Goal: Information Seeking & Learning: Learn about a topic

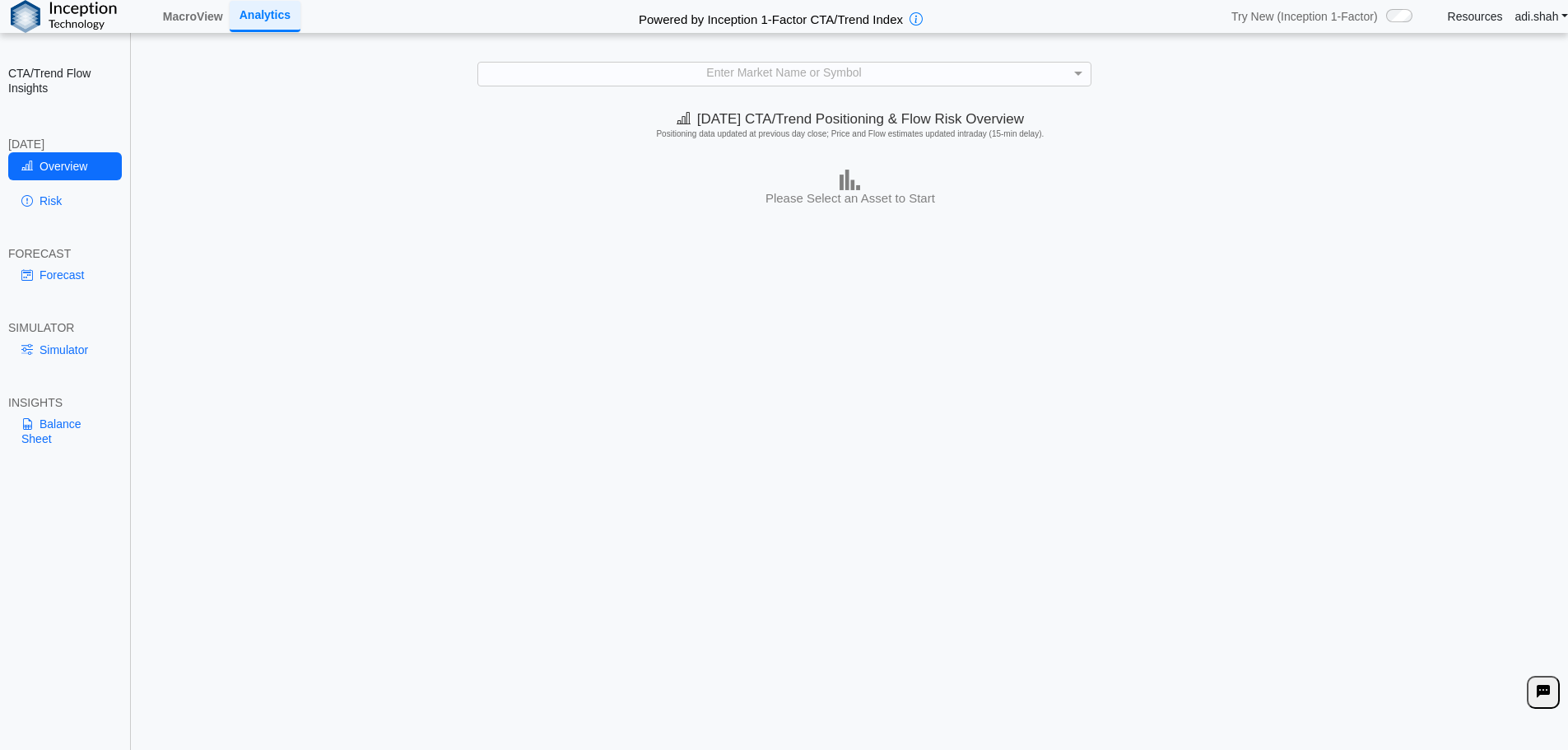
click at [84, 205] on link "Risk" at bounding box center [65, 200] width 113 height 28
click at [712, 64] on div "Enter Market Name or Symbol" at bounding box center [785, 74] width 613 height 22
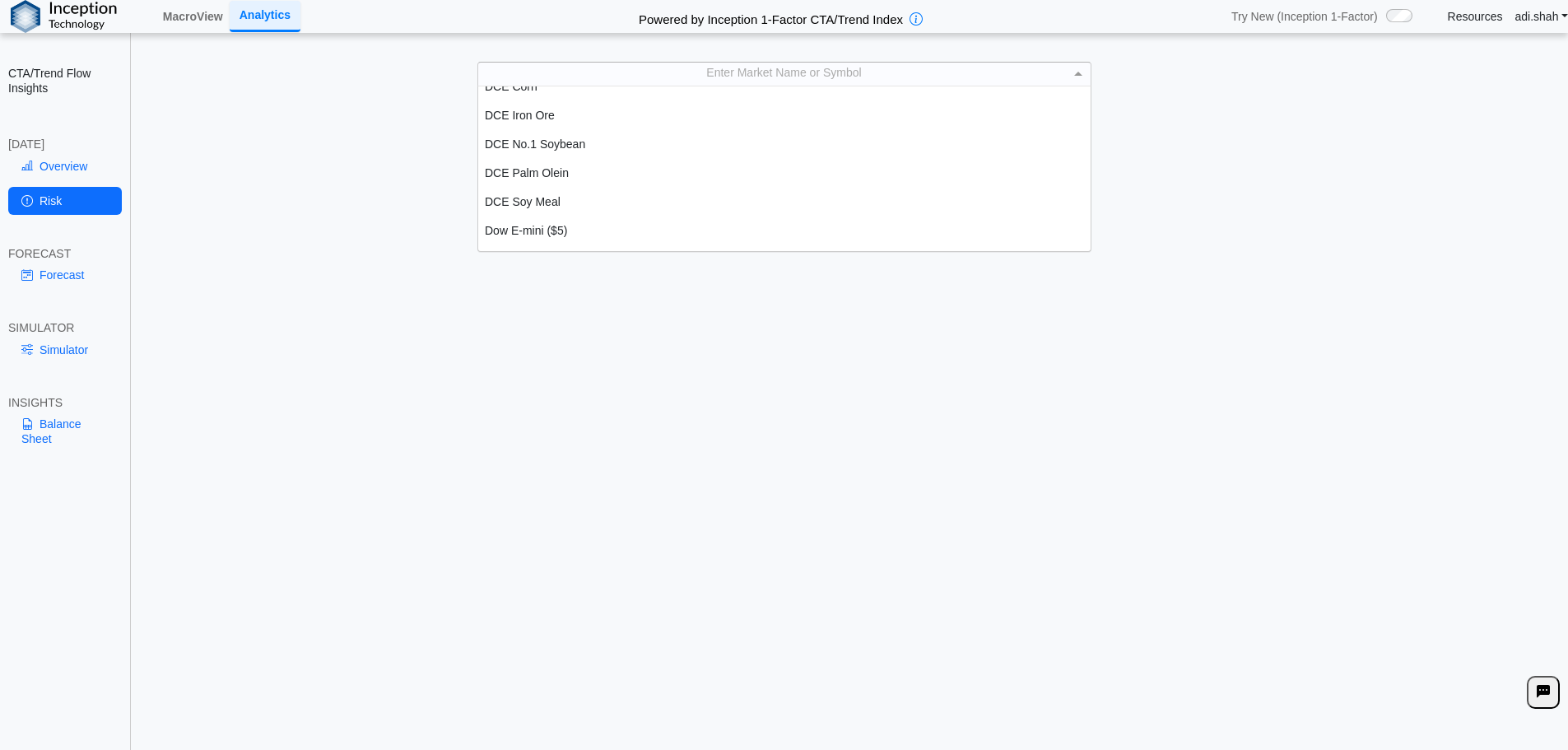
scroll to position [905, 0]
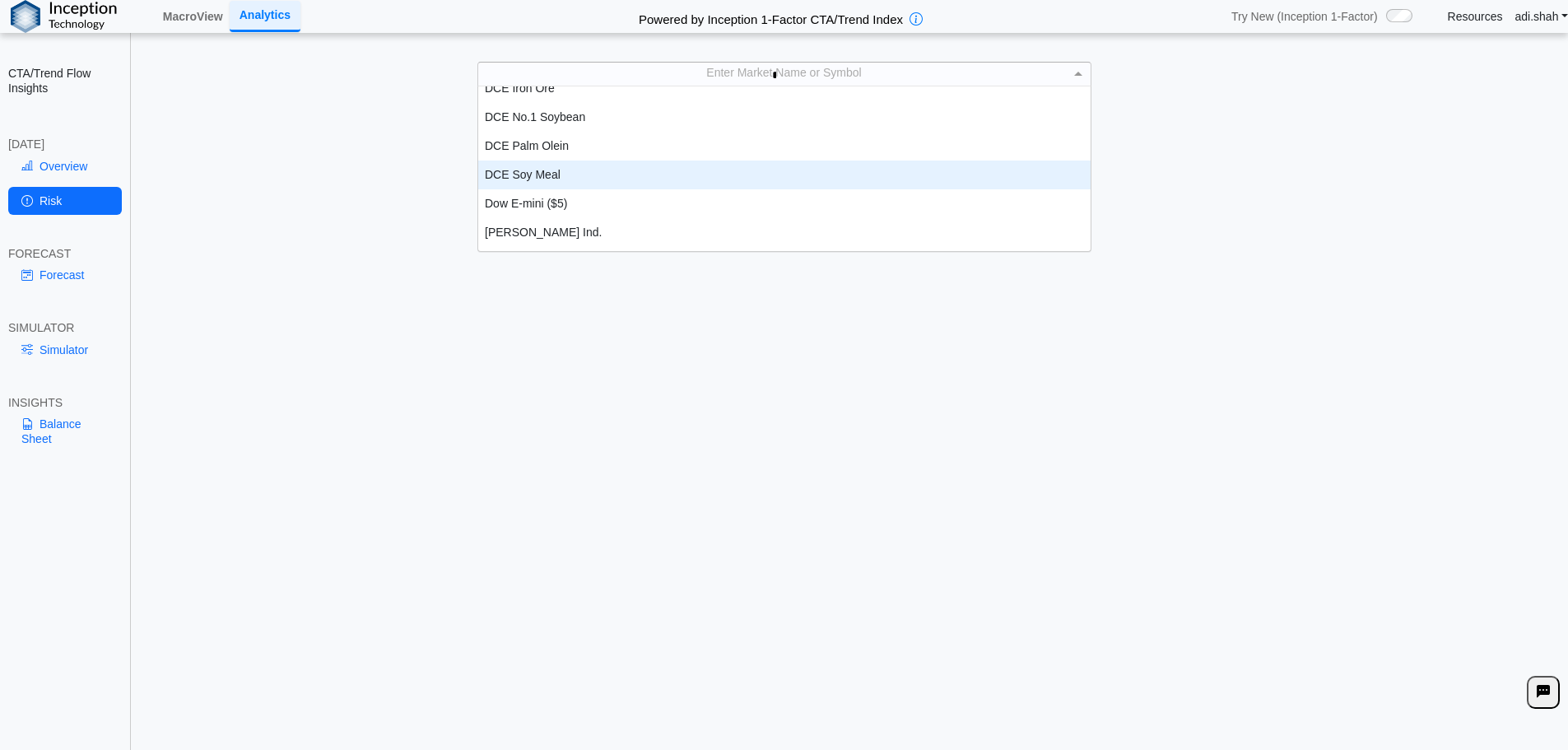
type input "**"
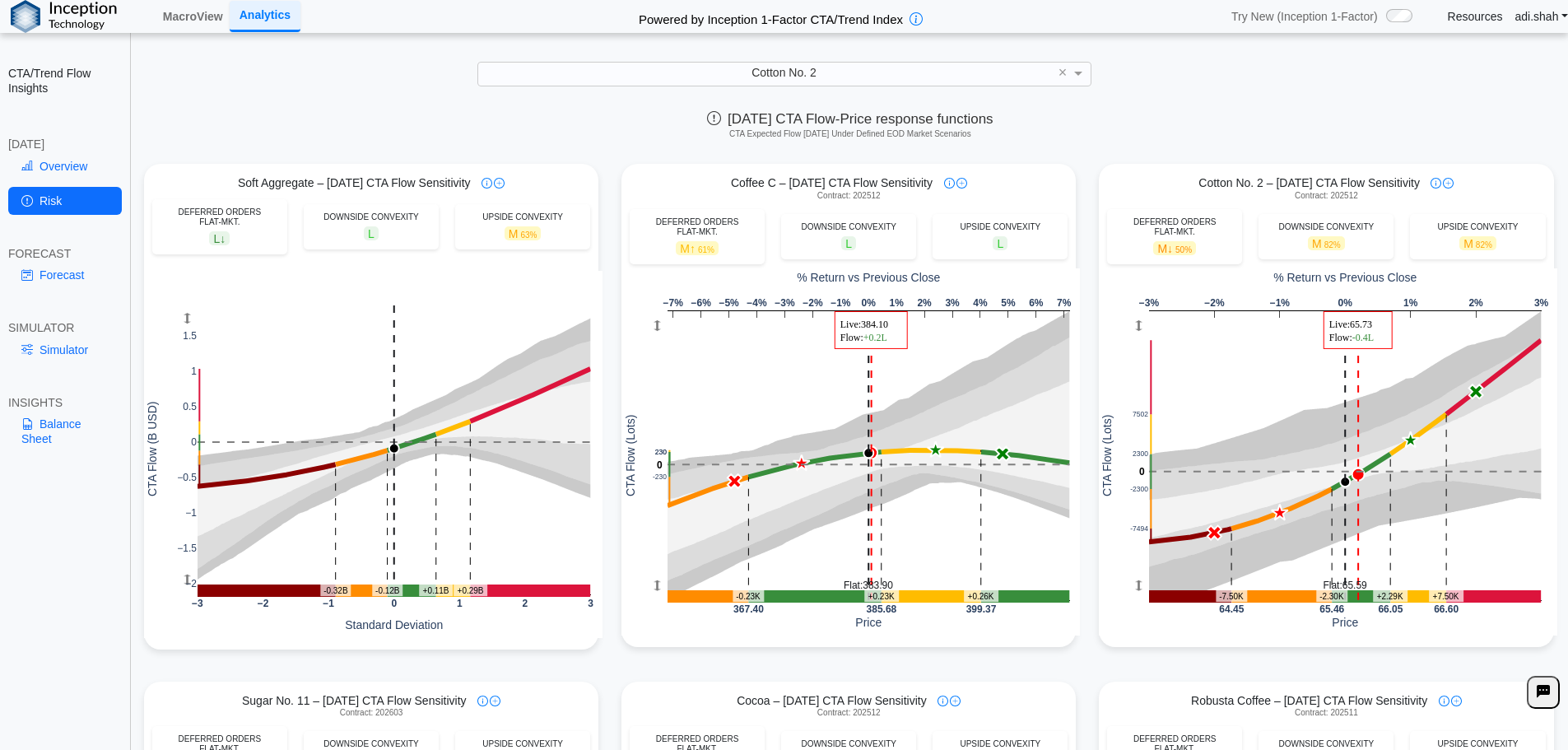
click at [1090, 142] on div "[DATE] CTA Flow-Price response functions CTA Expected Flow [DATE] Under Defined…" at bounding box center [850, 128] width 1436 height 51
click at [48, 273] on link "Forecast" at bounding box center [65, 275] width 113 height 28
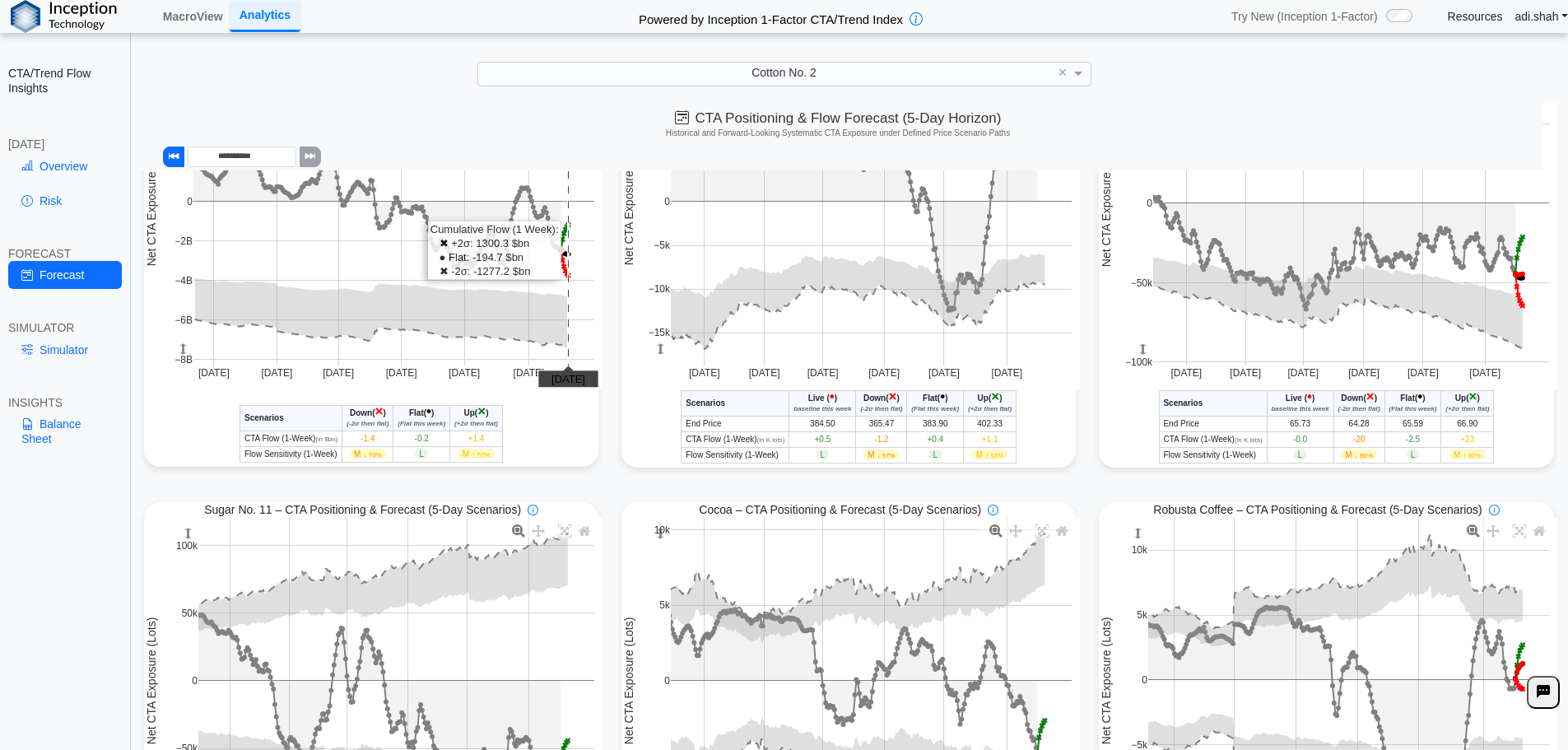
scroll to position [0, 0]
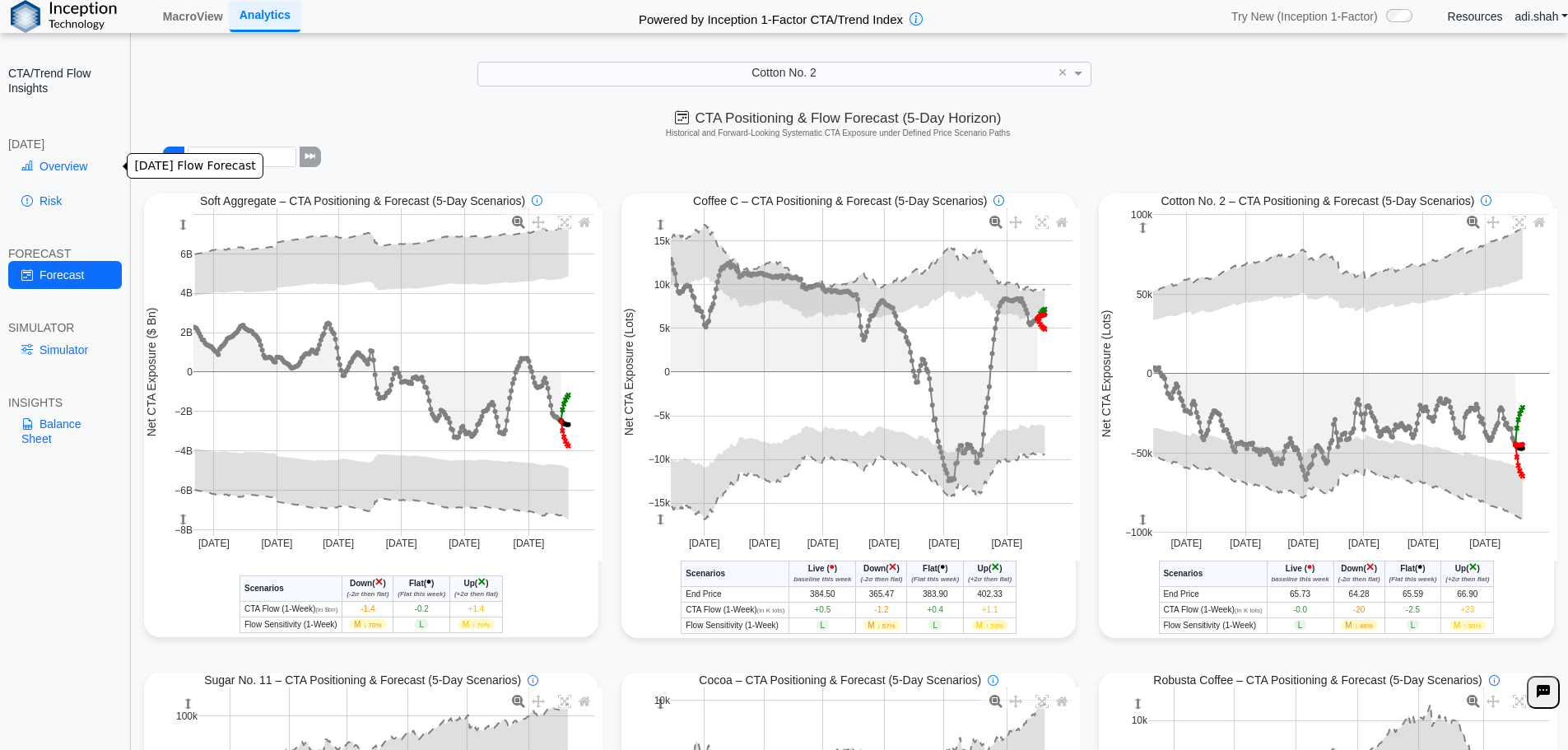
click at [72, 167] on link "Overview" at bounding box center [65, 167] width 113 height 28
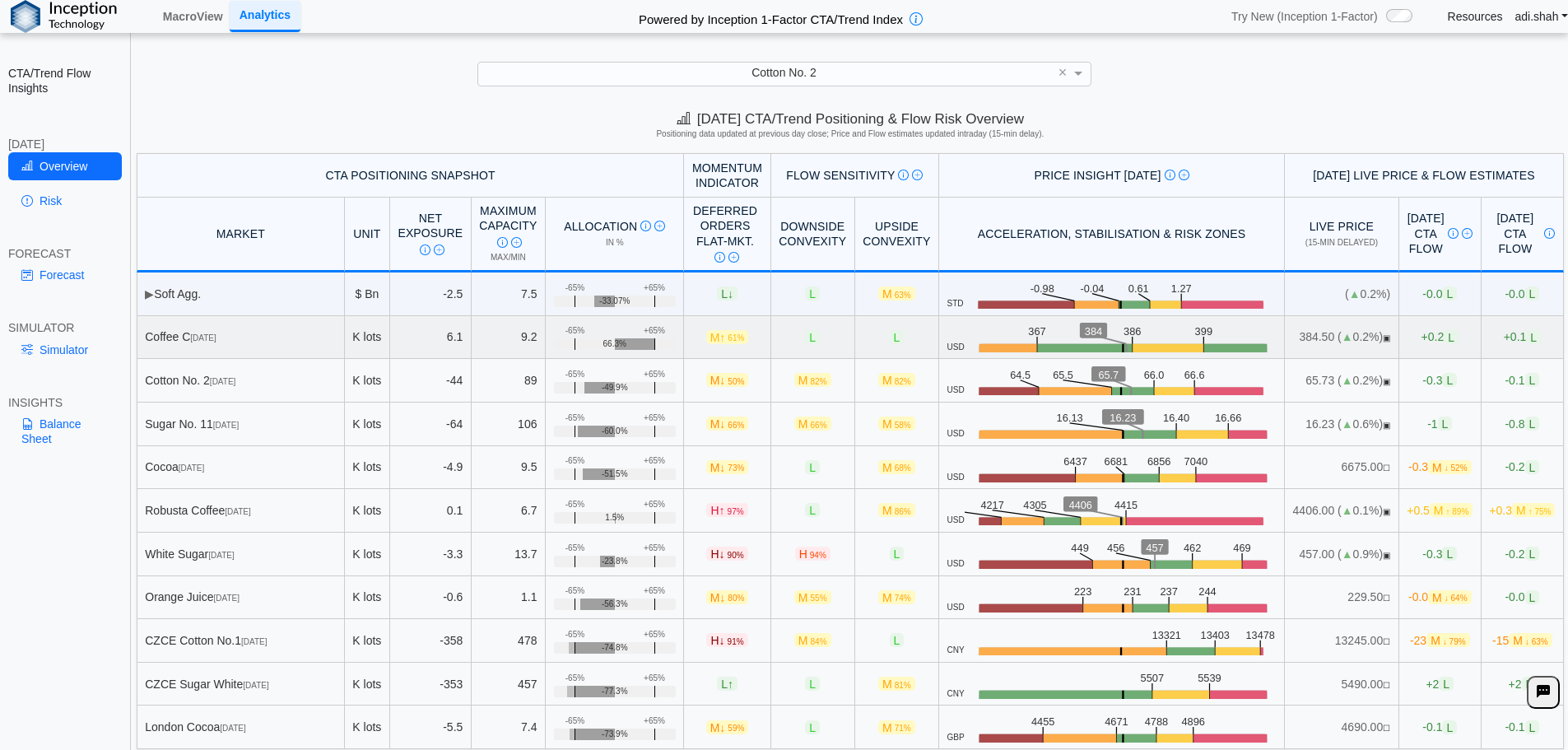
scroll to position [7, 0]
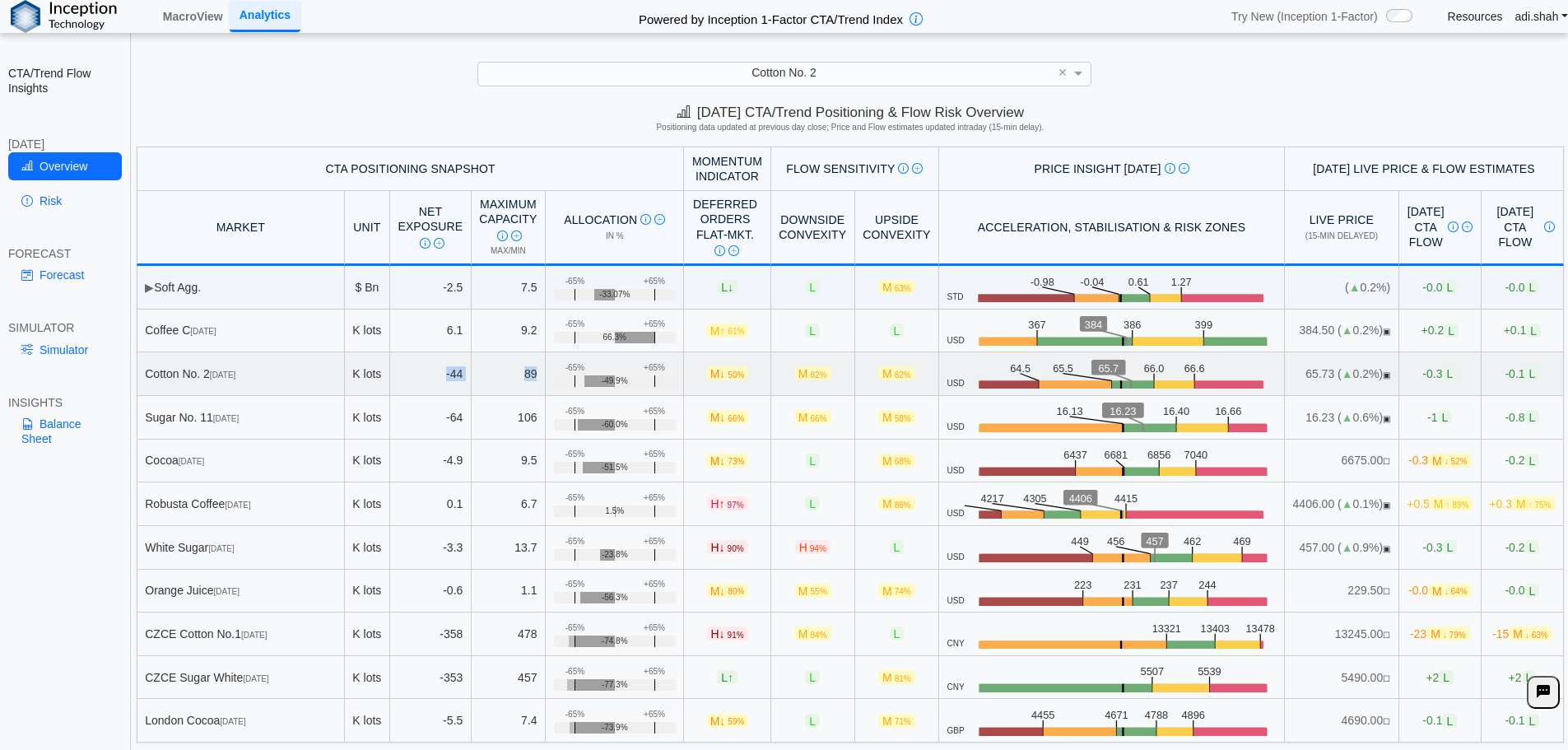
drag, startPoint x: 424, startPoint y: 378, endPoint x: 526, endPoint y: 382, distance: 102.1
click at [526, 382] on tr "Cotton No. [DATE] K lots -44 89 +65% -65% -49.9% M ↓ 50% M 82% M 82% USD .zone-…" at bounding box center [851, 374] width 1427 height 44
click at [516, 379] on td "89" at bounding box center [509, 374] width 74 height 44
drag, startPoint x: 516, startPoint y: 379, endPoint x: 421, endPoint y: 383, distance: 95.1
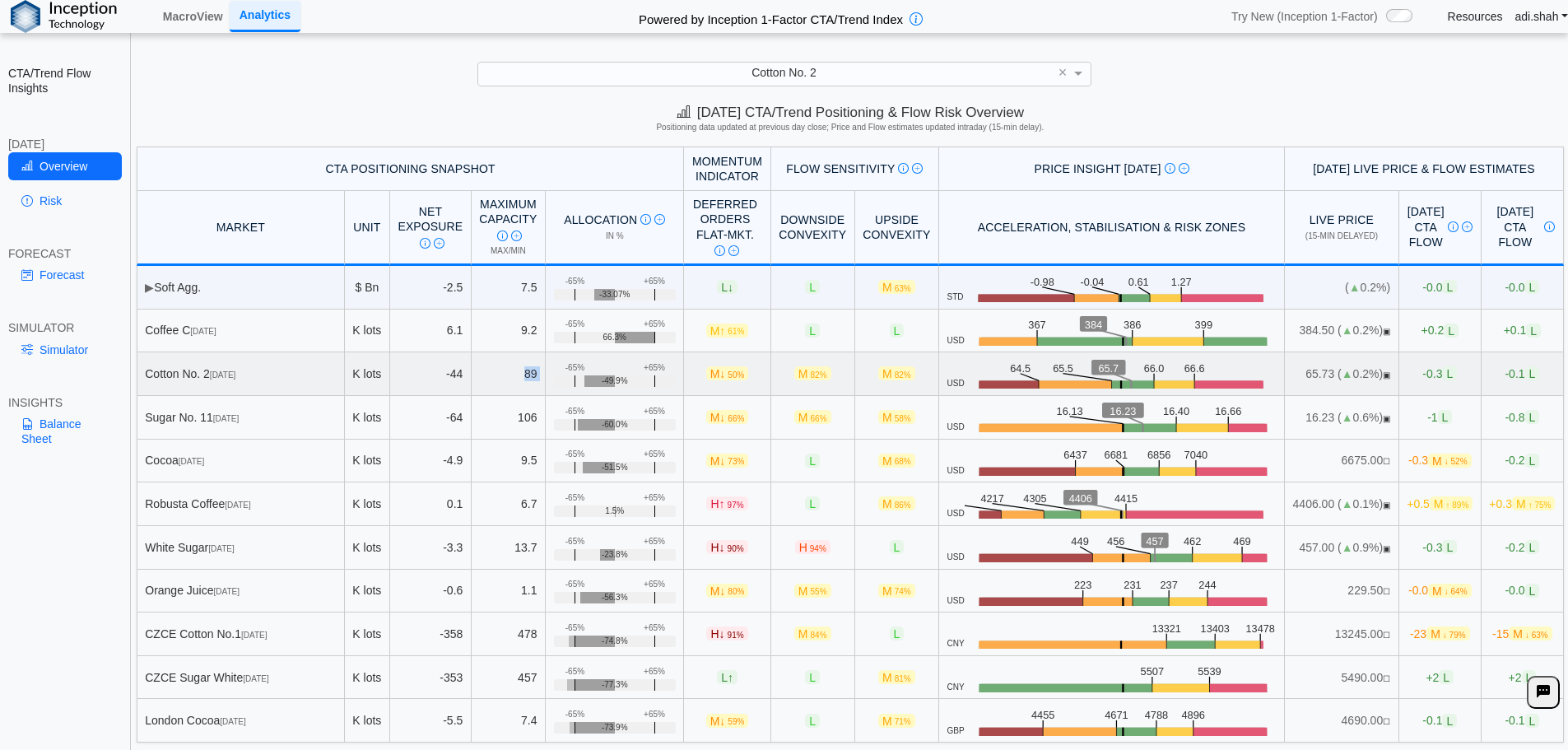
click at [515, 379] on td "89" at bounding box center [509, 374] width 74 height 44
click at [391, 383] on td "-44" at bounding box center [431, 374] width 81 height 44
